Goal: Transaction & Acquisition: Download file/media

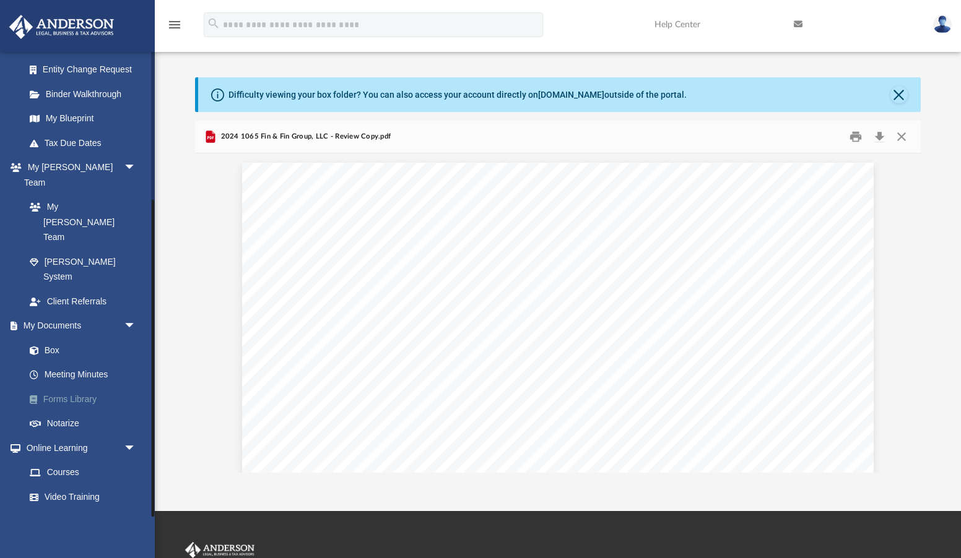
scroll to position [217, 0]
click at [52, 339] on link "Box" at bounding box center [85, 351] width 137 height 25
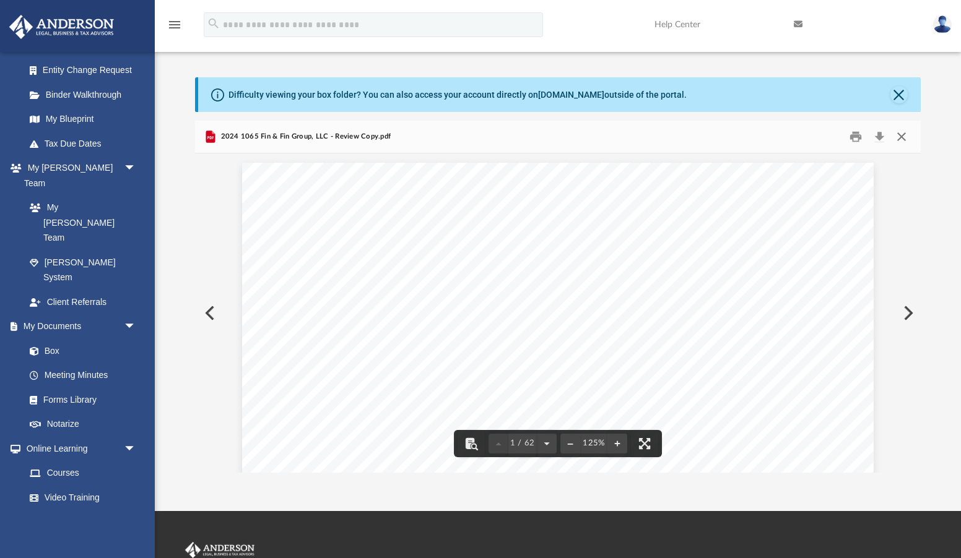
click at [906, 132] on button "Close" at bounding box center [901, 136] width 22 height 19
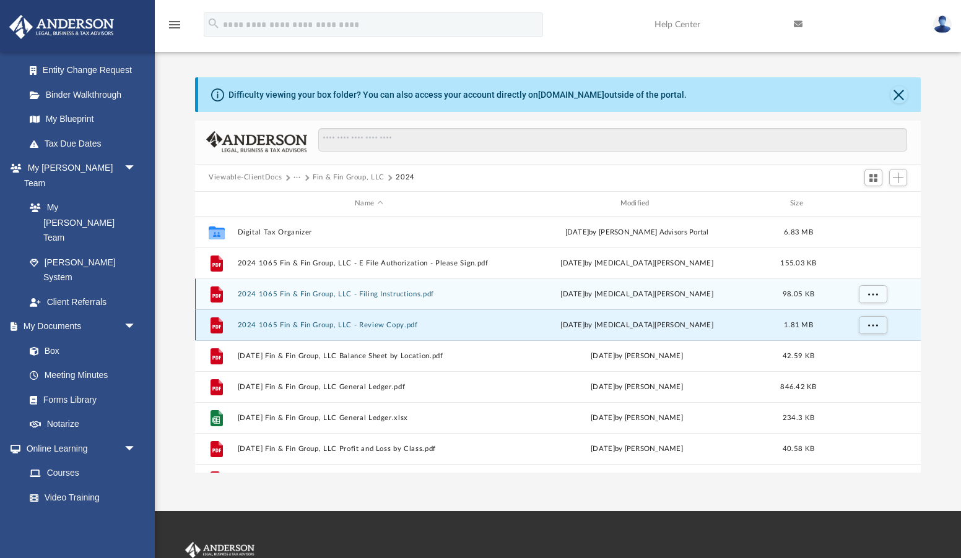
scroll to position [0, 0]
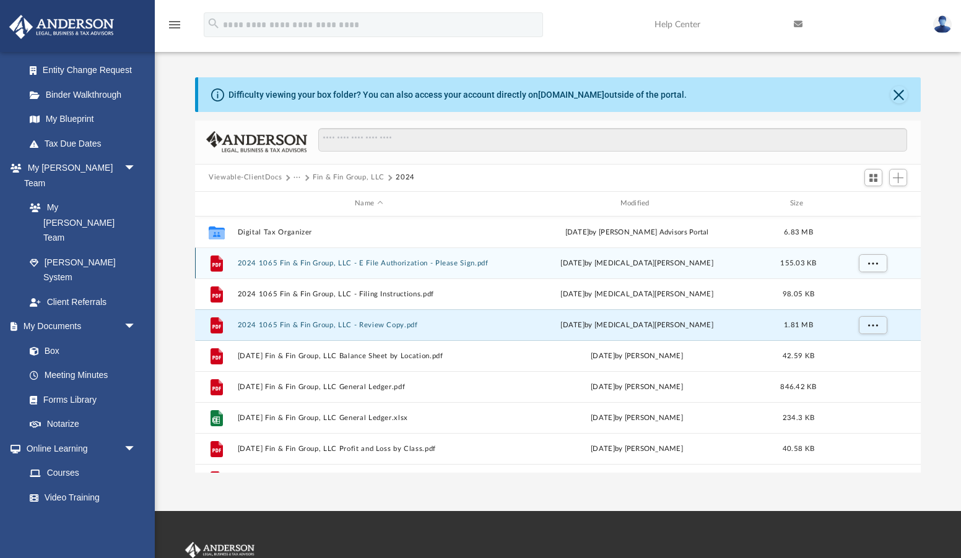
click at [375, 264] on button "2024 1065 Fin & Fin Group, LLC - E File Authorization - Please Sign.pdf" at bounding box center [369, 263] width 263 height 8
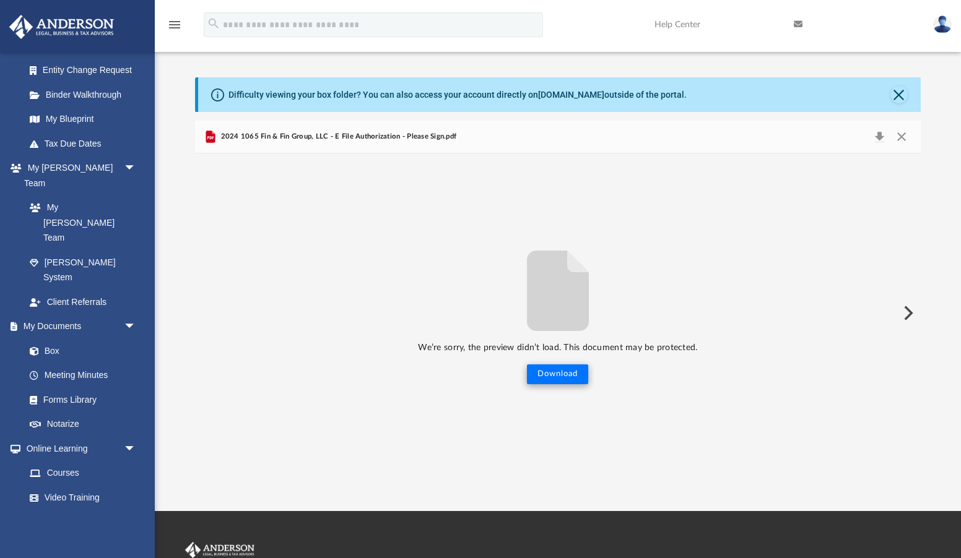
click at [560, 375] on button "Download" at bounding box center [557, 375] width 61 height 20
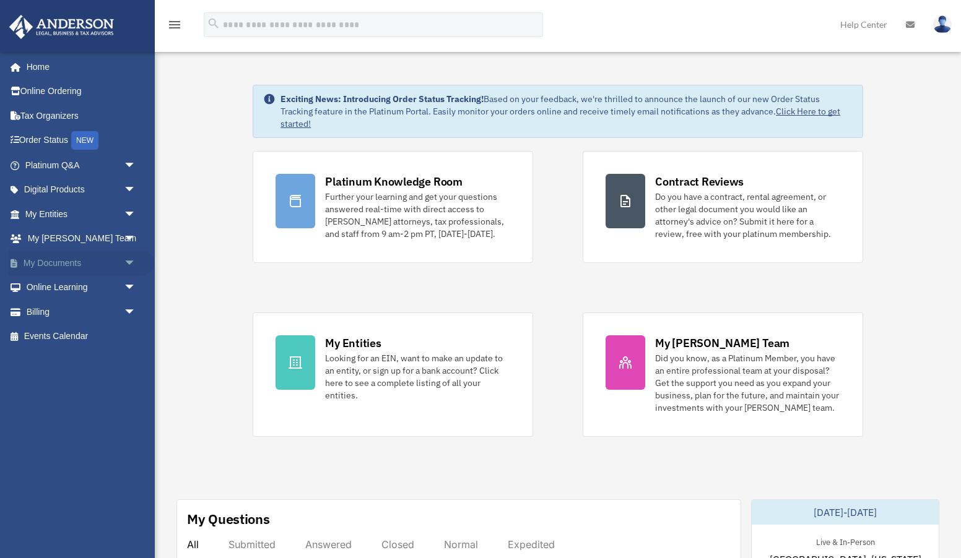
click at [58, 256] on link "My Documents arrow_drop_down" at bounding box center [82, 263] width 146 height 25
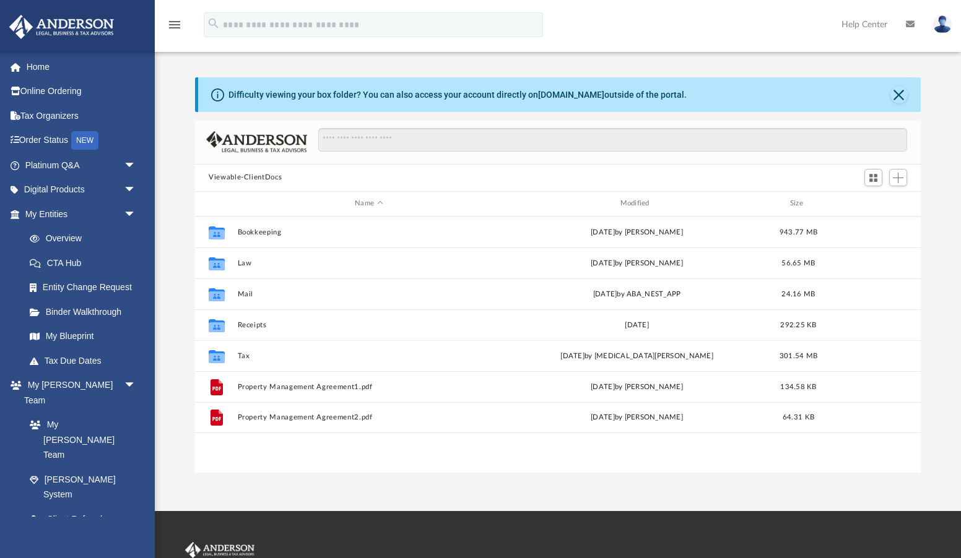
scroll to position [282, 726]
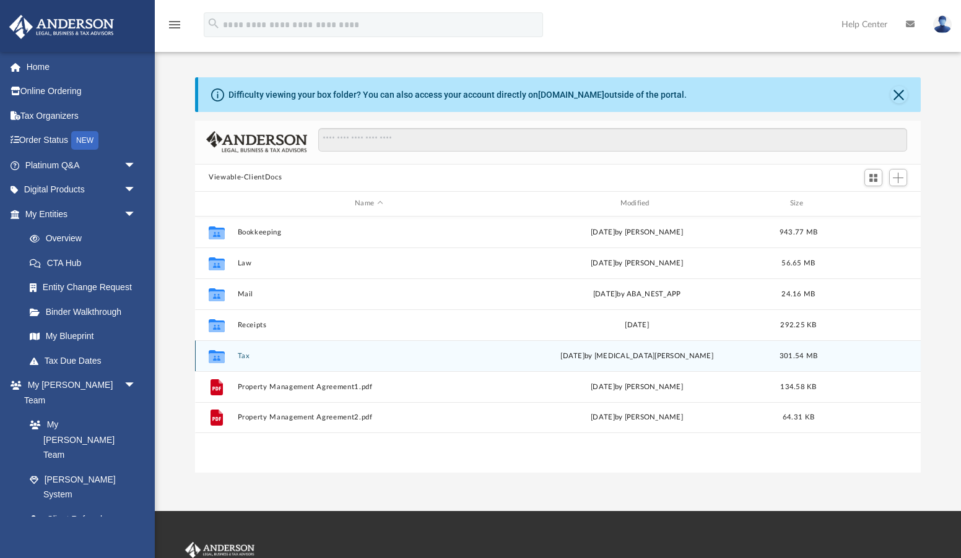
click at [259, 355] on button "Tax" at bounding box center [369, 356] width 263 height 8
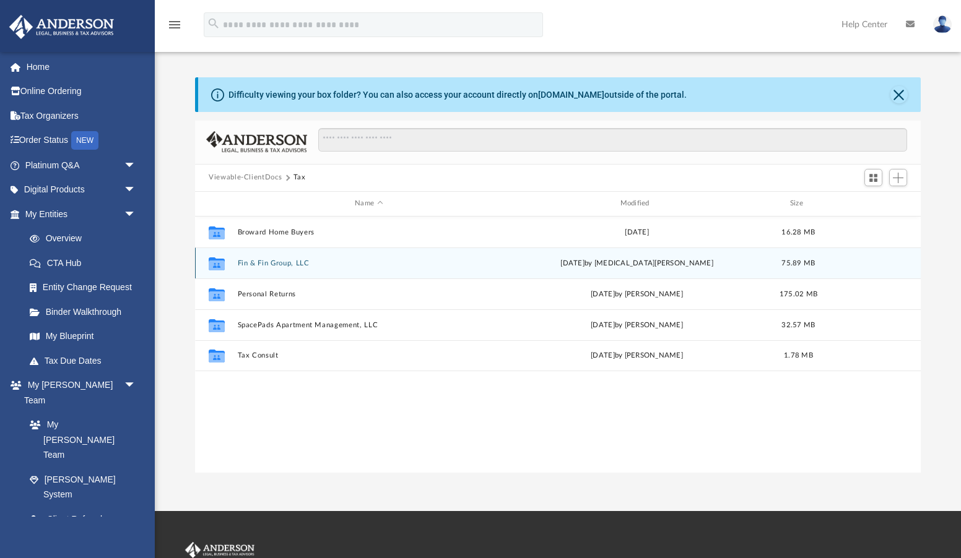
click at [278, 263] on button "Fin & Fin Group, LLC" at bounding box center [369, 263] width 263 height 8
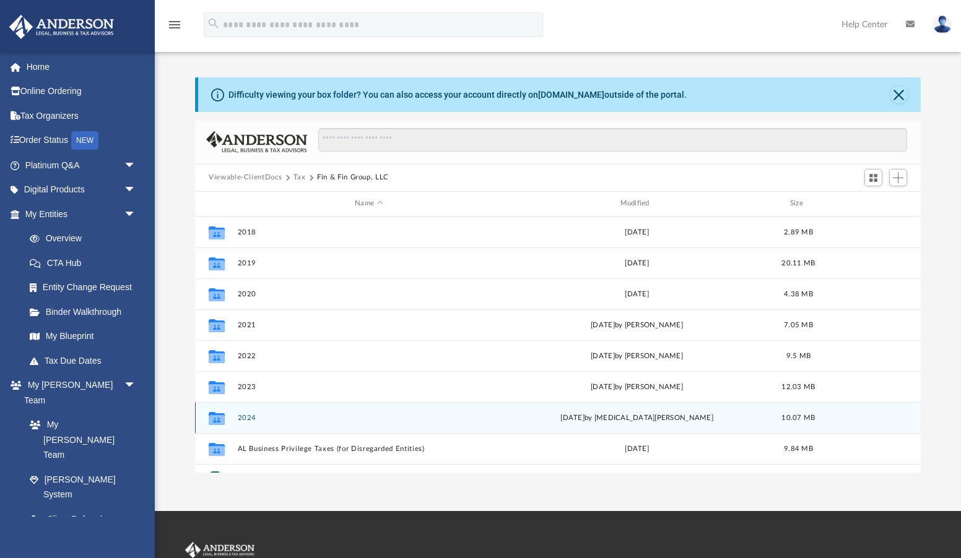
click at [254, 413] on div "Collaborated Folder 2024 Fri Aug 8 2025 by Nikita Patel 10.07 MB" at bounding box center [558, 417] width 726 height 31
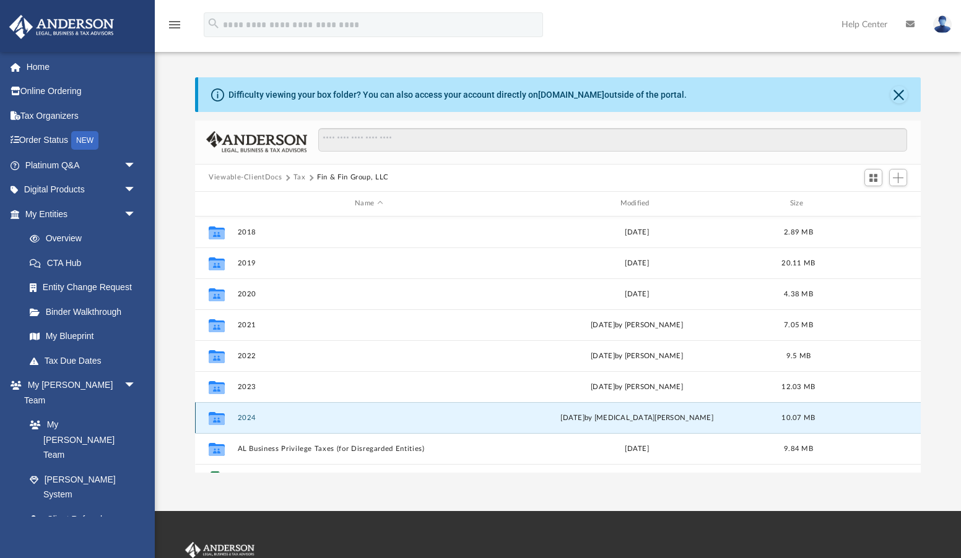
click at [246, 419] on button "2024" at bounding box center [369, 418] width 263 height 8
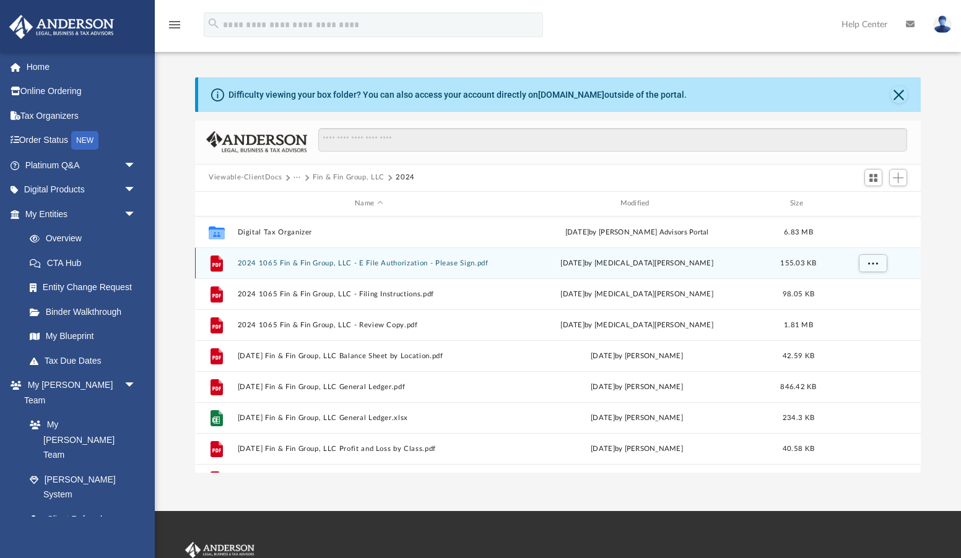
click at [459, 263] on button "2024 1065 Fin & Fin Group, LLC - E File Authorization - Please Sign.pdf" at bounding box center [369, 263] width 263 height 8
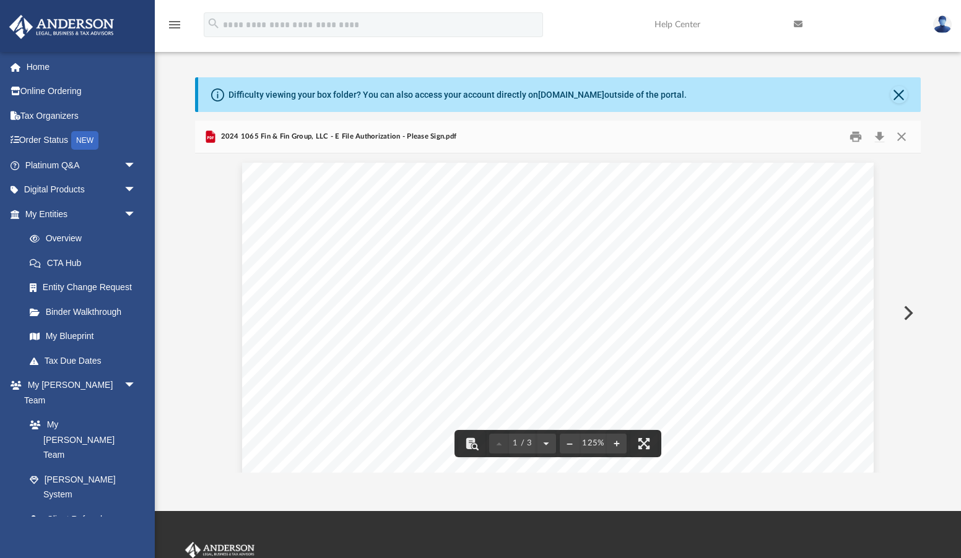
scroll to position [0, 0]
click at [902, 135] on button "Close" at bounding box center [901, 136] width 22 height 19
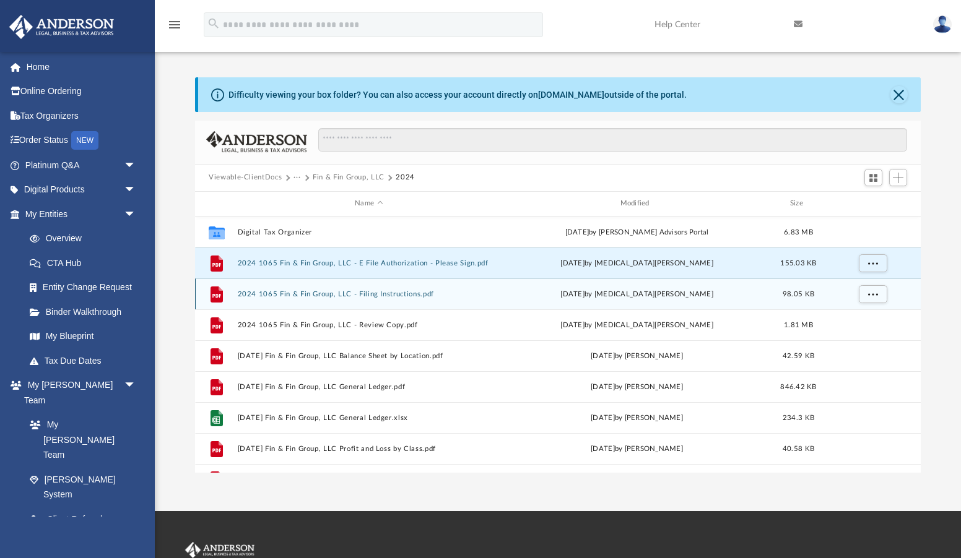
click at [394, 295] on button "2024 1065 Fin & Fin Group, LLC - Filing Instructions.pdf" at bounding box center [369, 294] width 263 height 8
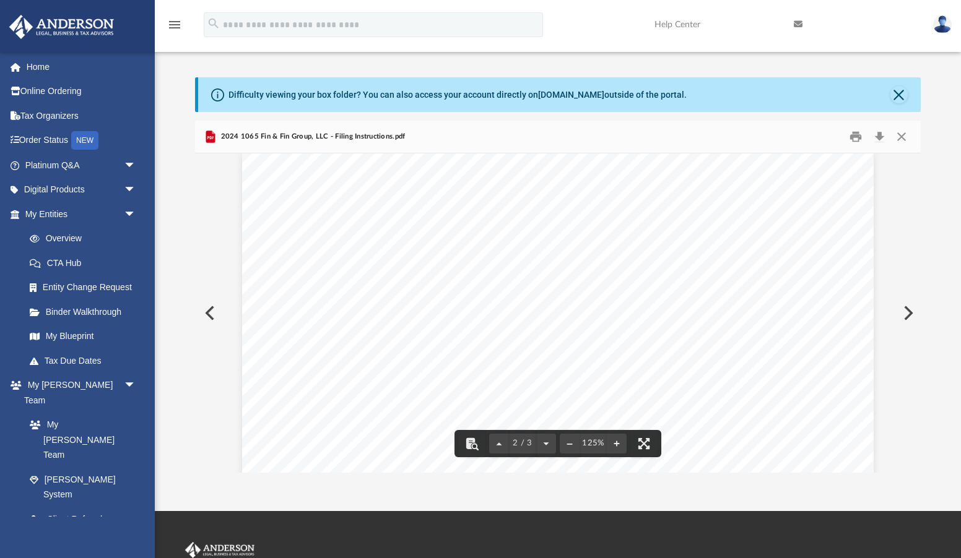
scroll to position [843, 0]
click at [898, 133] on button "Close" at bounding box center [901, 136] width 22 height 19
